Goal: Entertainment & Leisure: Consume media (video, audio)

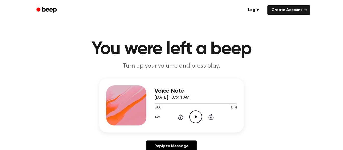
click at [193, 118] on icon "Play Audio" at bounding box center [195, 117] width 13 height 13
click at [198, 118] on icon "Play Audio" at bounding box center [195, 117] width 13 height 13
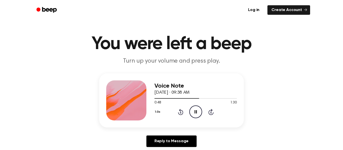
scroll to position [13, 0]
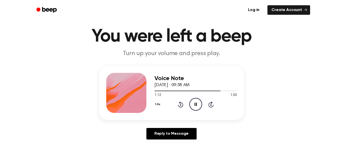
click at [174, 53] on p "Turn up your volume and press play." at bounding box center [171, 54] width 193 height 8
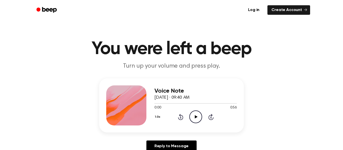
click at [194, 120] on icon "Play Audio" at bounding box center [195, 117] width 13 height 13
